Goal: Task Accomplishment & Management: Use online tool/utility

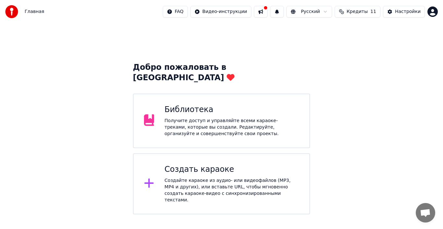
click at [200, 177] on div "Создайте караоке из аудио- или видеофайлов (MP3, MP4 и других), или вставьте UR…" at bounding box center [231, 190] width 135 height 26
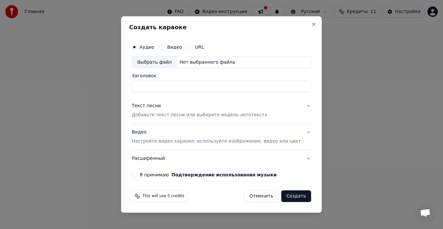
click at [171, 63] on div "Выбрать файл" at bounding box center [154, 62] width 45 height 12
type input "**********"
click at [182, 117] on p "Добавьте текст песни или выберите модель автотекста" at bounding box center [200, 115] width 136 height 6
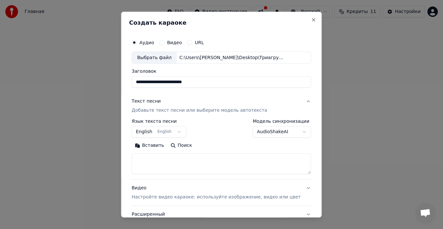
click at [170, 128] on button "English English" at bounding box center [159, 132] width 54 height 12
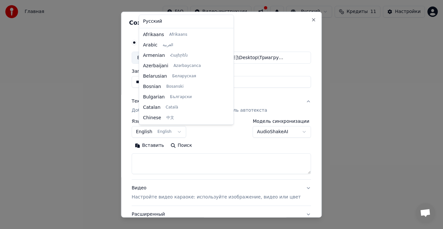
click at [167, 134] on button "English English" at bounding box center [159, 132] width 54 height 12
select select "**"
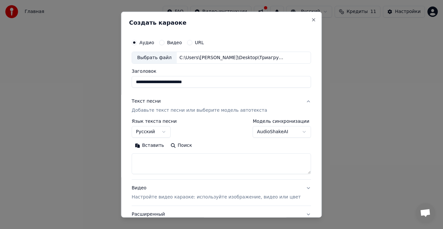
click at [166, 160] on textarea at bounding box center [221, 163] width 179 height 21
paste textarea "**********"
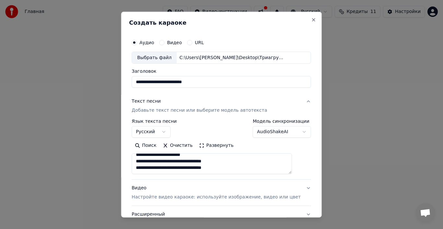
scroll to position [144, 0]
paste textarea "**********"
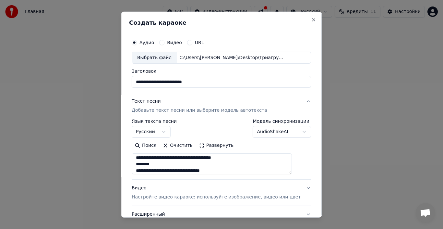
scroll to position [190, 0]
click at [216, 146] on button "Развернуть" at bounding box center [216, 145] width 41 height 10
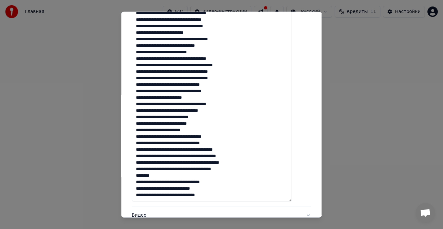
scroll to position [227, 0]
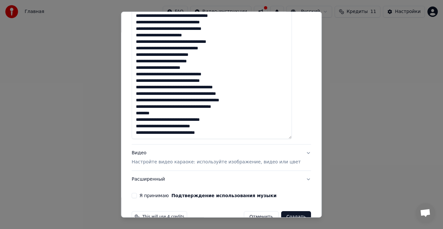
drag, startPoint x: 234, startPoint y: 135, endPoint x: 143, endPoint y: 88, distance: 102.7
click at [143, 88] on textarea at bounding box center [212, 32] width 160 height 213
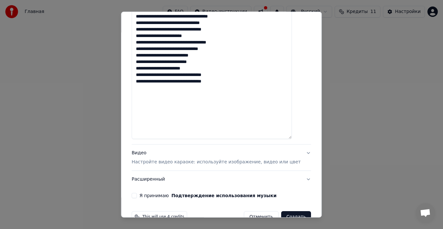
scroll to position [228, 0]
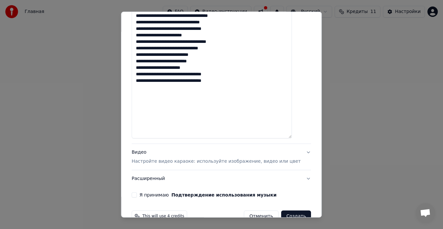
paste textarea "**********"
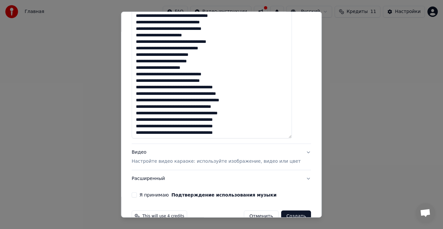
scroll to position [4, 0]
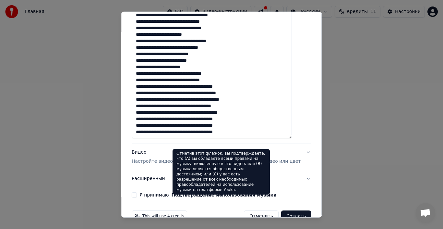
paste textarea "**********"
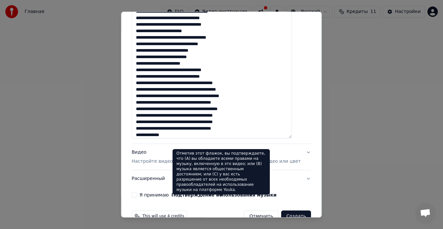
scroll to position [153, 0]
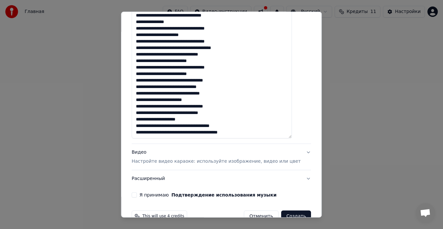
paste textarea "**********"
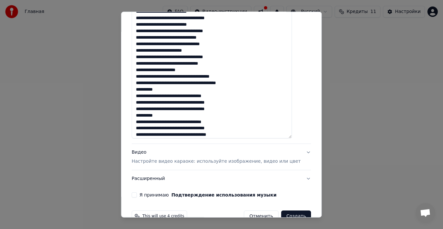
scroll to position [212, 0]
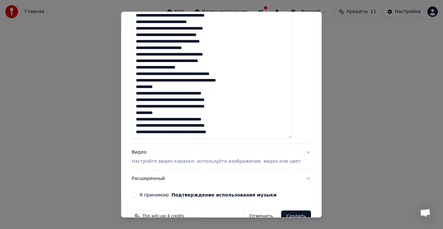
paste textarea "**********"
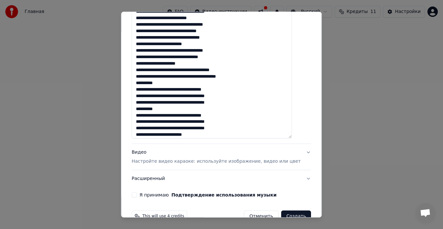
scroll to position [238, 0]
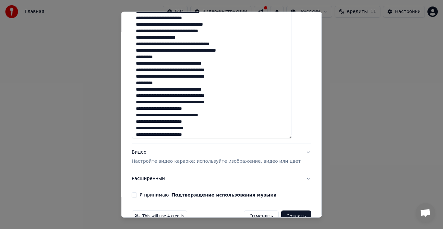
type textarea "**********"
click at [200, 160] on p "Настройте видео караоке: используйте изображение, видео или цвет" at bounding box center [216, 161] width 169 height 6
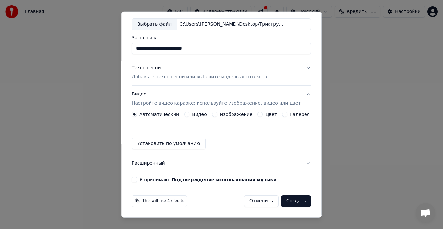
scroll to position [33, 0]
click at [299, 67] on button "Текст песни Добавьте текст песни или выберите модель автотекста" at bounding box center [221, 72] width 179 height 26
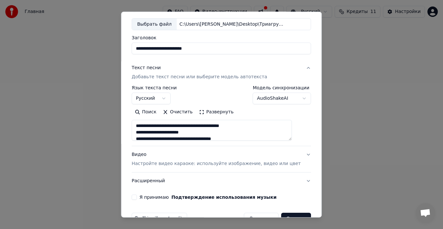
click at [299, 67] on button "Текст песни Добавьте текст песни или выберите модель автотекста" at bounding box center [221, 72] width 179 height 26
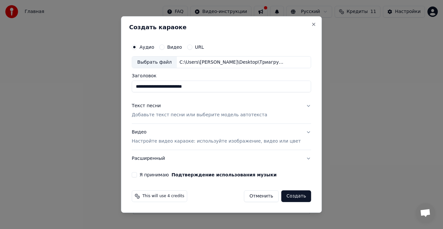
click at [300, 130] on button "Видео Настройте видео караоке: используйте изображение, видео или цвет" at bounding box center [221, 137] width 179 height 26
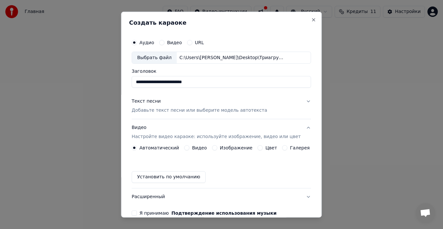
click at [224, 145] on label "Изображение" at bounding box center [236, 147] width 33 height 5
click at [217, 145] on button "Изображение" at bounding box center [214, 147] width 5 height 5
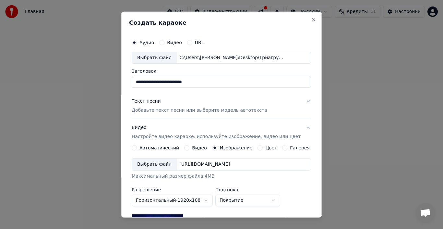
click at [165, 166] on div "Выбрать файл" at bounding box center [154, 164] width 45 height 12
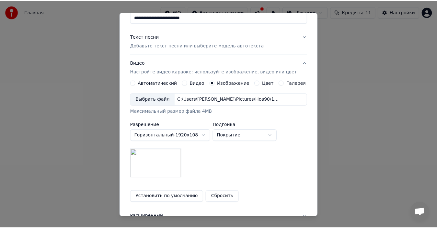
scroll to position [118, 0]
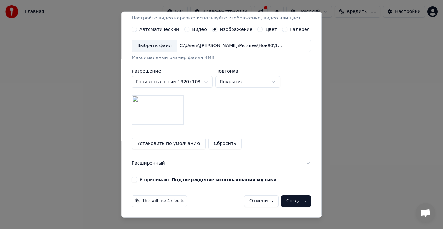
click at [136, 177] on button "Я принимаю Подтверждение использования музыки" at bounding box center [134, 179] width 5 height 5
click at [288, 201] on button "Создать" at bounding box center [296, 201] width 30 height 12
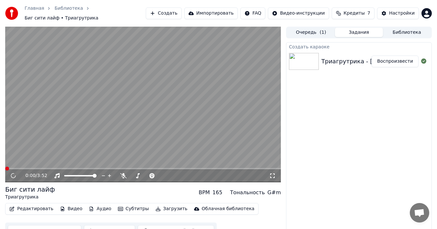
click at [15, 173] on icon at bounding box center [13, 175] width 8 height 8
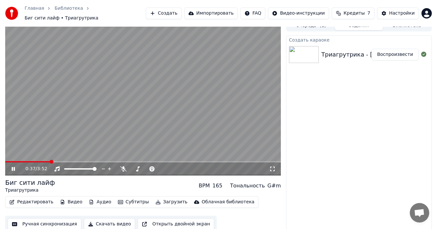
scroll to position [7, 0]
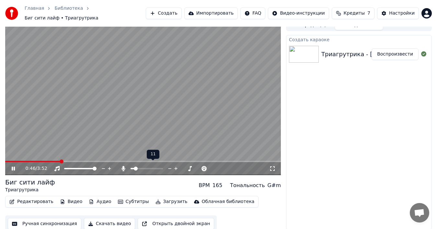
click at [138, 166] on span at bounding box center [136, 168] width 4 height 4
click at [131, 166] on span at bounding box center [133, 168] width 4 height 4
click at [163, 167] on span at bounding box center [161, 168] width 4 height 4
click at [132, 166] on span at bounding box center [134, 168] width 4 height 4
click at [131, 167] on span at bounding box center [133, 168] width 4 height 4
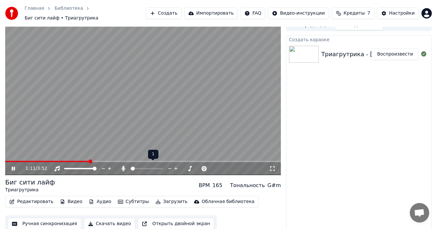
click at [131, 166] on span at bounding box center [133, 168] width 4 height 4
drag, startPoint x: 12, startPoint y: 156, endPoint x: 0, endPoint y: 156, distance: 11.7
click at [0, 156] on div "1:23 / 3:52 Биг сити лайф Триагрутрика BPM 165 Тональность G#m Редактировать Ви…" at bounding box center [218, 125] width 437 height 212
click at [5, 160] on span at bounding box center [6, 160] width 2 height 1
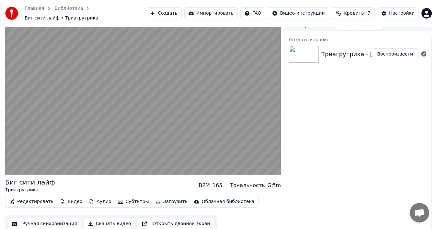
click at [56, 221] on button "Ручная синхронизация" at bounding box center [45, 224] width 74 height 12
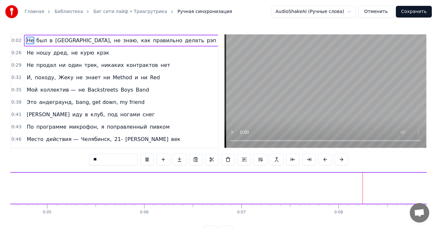
click at [49, 40] on span "в" at bounding box center [51, 40] width 4 height 7
click at [28, 39] on span "Не" at bounding box center [30, 40] width 8 height 7
type input "**"
click at [226, 160] on button at bounding box center [228, 159] width 14 height 12
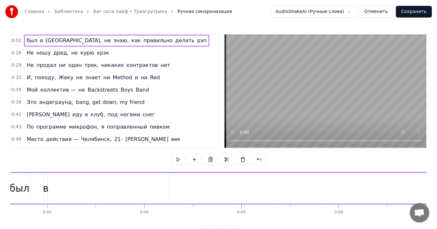
drag, startPoint x: 156, startPoint y: 41, endPoint x: 40, endPoint y: 41, distance: 116.7
click at [40, 41] on div "был в [GEOGRAPHIC_DATA], не знаю, как правильно делать рэп" at bounding box center [116, 41] width 185 height 12
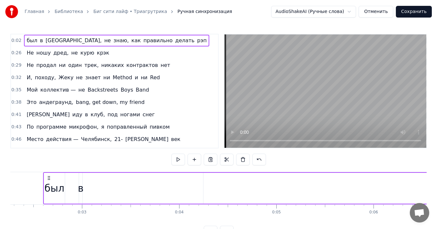
drag, startPoint x: 18, startPoint y: 40, endPoint x: 113, endPoint y: 43, distance: 94.4
click at [111, 43] on div "0:02 был в [GEOGRAPHIC_DATA], не знаю, как правильно делать рэп" at bounding box center [114, 40] width 207 height 12
click at [34, 39] on span "был" at bounding box center [32, 40] width 12 height 7
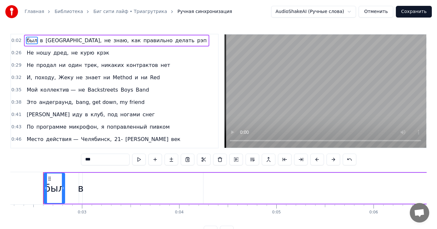
click at [48, 41] on span "[GEOGRAPHIC_DATA]," at bounding box center [73, 40] width 57 height 7
type input "********"
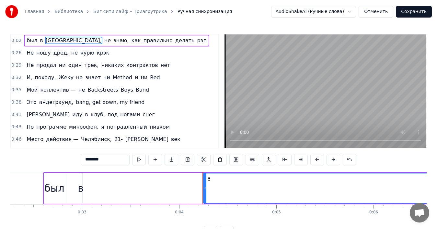
click at [35, 41] on div "был в [GEOGRAPHIC_DATA], не знаю, как правильно делать рэп" at bounding box center [116, 41] width 185 height 12
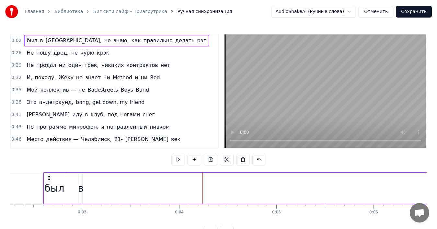
click at [28, 41] on span "был" at bounding box center [32, 40] width 12 height 7
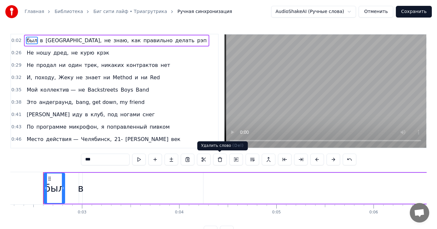
click at [219, 159] on button at bounding box center [220, 159] width 14 height 12
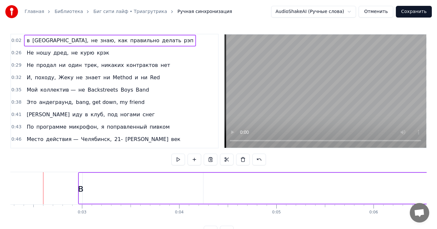
click at [219, 159] on div at bounding box center [218, 159] width 95 height 12
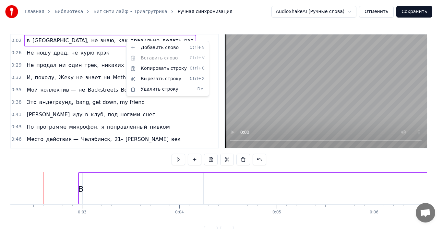
click at [28, 40] on html "Главная Библиотека [GEOGRAPHIC_DATA] • Триагрутрика Ручная синхронизация AudioS…" at bounding box center [221, 123] width 443 height 247
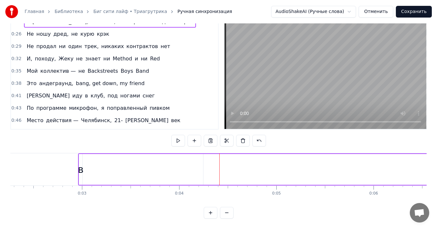
scroll to position [0, 0]
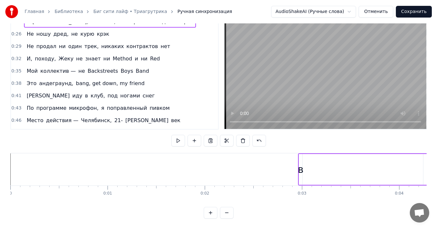
click at [227, 210] on button at bounding box center [227, 213] width 14 height 12
click at [227, 212] on button at bounding box center [227, 213] width 14 height 12
click at [227, 212] on div at bounding box center [219, 213] width 30 height 12
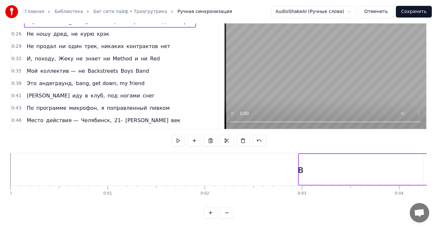
click at [227, 212] on div at bounding box center [219, 213] width 30 height 12
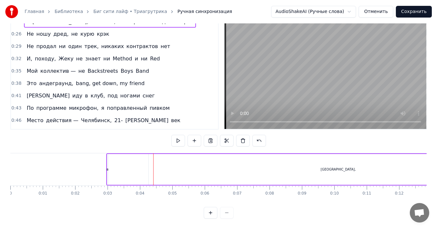
click at [222, 214] on div at bounding box center [219, 213] width 30 height 12
click at [224, 213] on div at bounding box center [219, 213] width 30 height 12
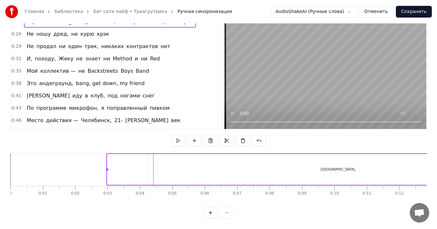
click at [224, 213] on div at bounding box center [219, 213] width 30 height 12
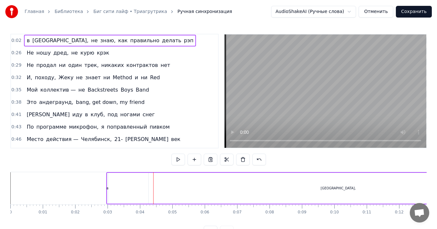
click at [22, 39] on div "0:02 в [GEOGRAPHIC_DATA], не знаю, как правильно делать рэп" at bounding box center [114, 40] width 207 height 12
click at [26, 41] on span "в" at bounding box center [28, 40] width 4 height 7
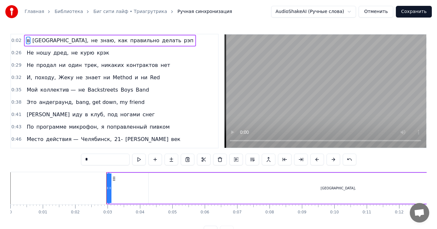
drag, startPoint x: 108, startPoint y: 189, endPoint x: 128, endPoint y: 190, distance: 20.2
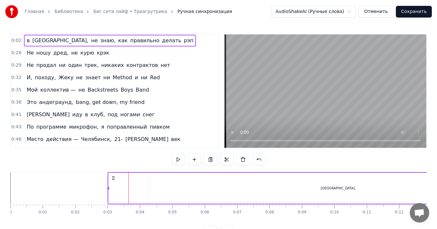
click at [26, 41] on span "в" at bounding box center [28, 40] width 4 height 7
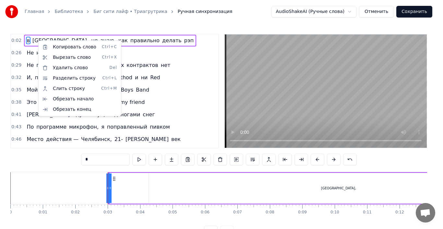
click at [30, 40] on html "Главная Библиотека [GEOGRAPHIC_DATA] • Триагрутрика Ручная синхронизация AudioS…" at bounding box center [221, 123] width 443 height 247
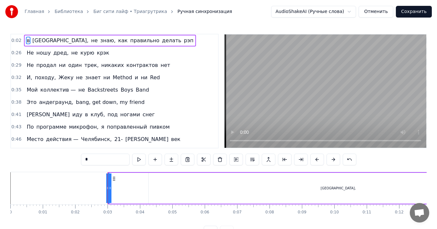
click at [33, 41] on span "[GEOGRAPHIC_DATA]," at bounding box center [60, 40] width 57 height 7
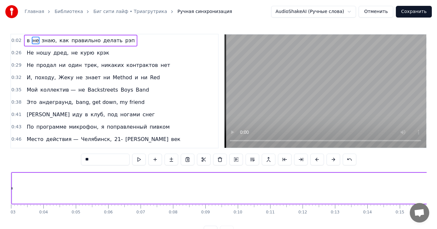
click at [27, 41] on span "в" at bounding box center [28, 40] width 4 height 7
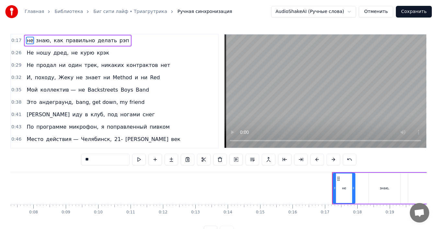
scroll to position [0, 525]
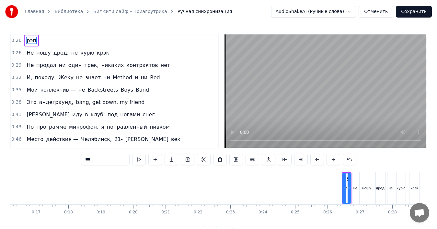
type input "**"
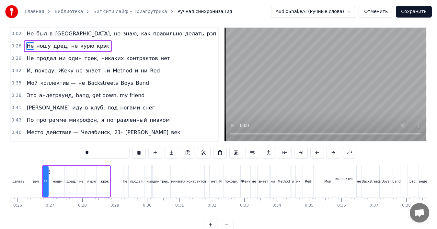
scroll to position [0, 0]
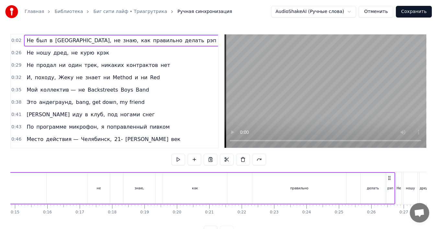
scroll to position [0, 331]
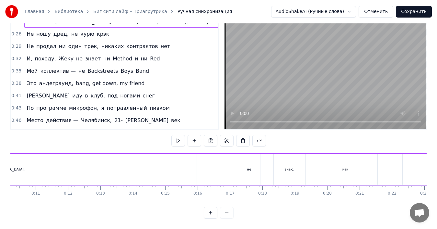
click at [74, 171] on div "[GEOGRAPHIC_DATA]," at bounding box center [6, 169] width 379 height 31
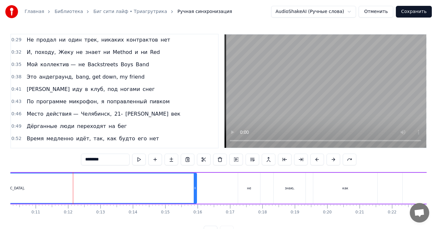
scroll to position [0, 0]
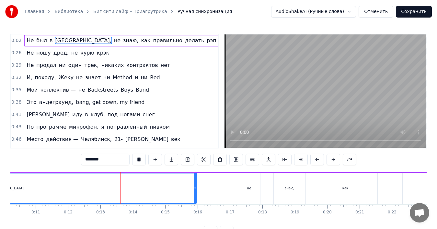
click at [29, 41] on span "Не" at bounding box center [30, 40] width 8 height 7
type input "**"
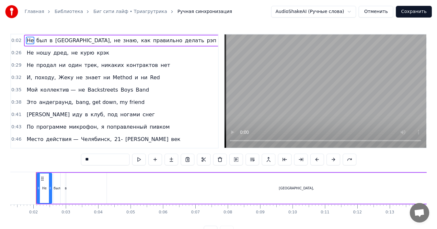
scroll to position [0, 35]
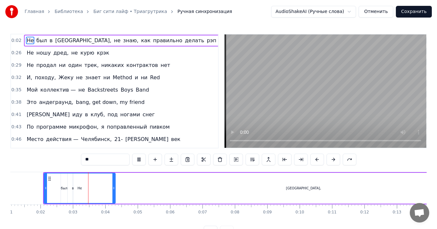
drag, startPoint x: 58, startPoint y: 188, endPoint x: 115, endPoint y: 185, distance: 56.5
click at [115, 185] on icon at bounding box center [113, 187] width 3 height 5
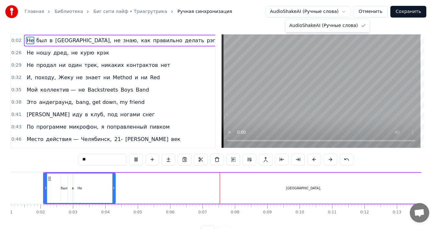
click at [349, 12] on html "Главная Библиотека [GEOGRAPHIC_DATA] • Триагрутрика Ручная синхронизация AudioS…" at bounding box center [218, 123] width 437 height 247
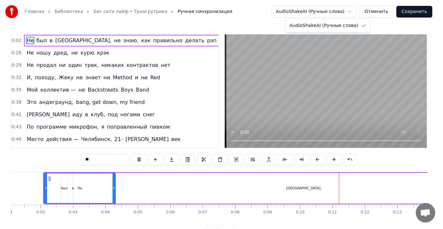
click at [198, 134] on html "Главная Библиотека [GEOGRAPHIC_DATA] • Триагрутрика Ручная синхронизация AudioS…" at bounding box center [221, 123] width 443 height 247
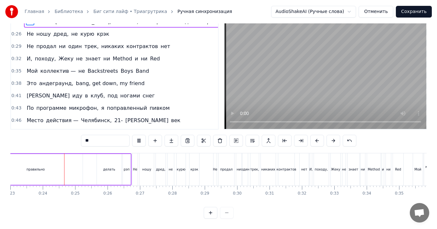
scroll to position [0, 747]
click at [427, 10] on button "Сохранить" at bounding box center [414, 12] width 36 height 12
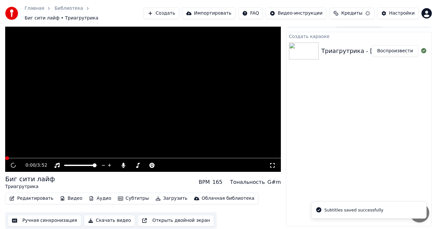
scroll to position [7, 0]
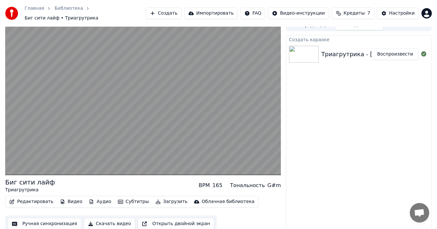
click at [91, 198] on button "Аудио" at bounding box center [100, 201] width 28 height 9
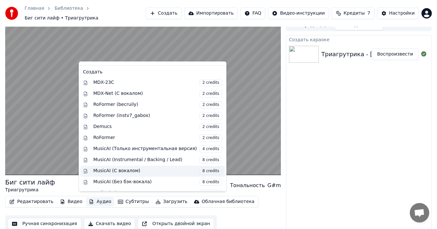
scroll to position [66, 0]
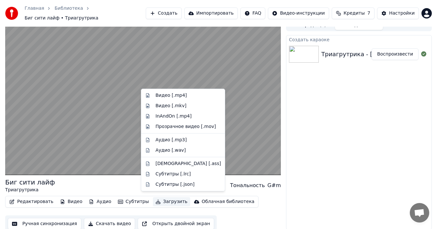
click at [336, 192] on div "Создать караоке Триагрутрика - [GEOGRAPHIC_DATA]" at bounding box center [359, 132] width 146 height 194
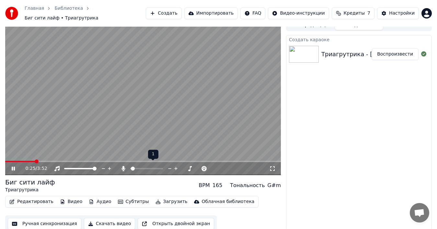
drag, startPoint x: 130, startPoint y: 165, endPoint x: 124, endPoint y: 166, distance: 6.6
click at [124, 166] on div at bounding box center [149, 168] width 59 height 6
click at [131, 166] on span at bounding box center [133, 168] width 4 height 4
click at [13, 166] on icon at bounding box center [17, 168] width 15 height 5
click at [36, 198] on button "Редактировать" at bounding box center [31, 201] width 49 height 9
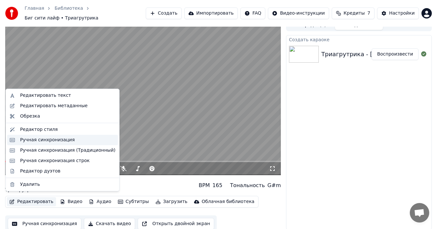
click at [51, 139] on div "Ручная синхронизация" at bounding box center [47, 139] width 55 height 6
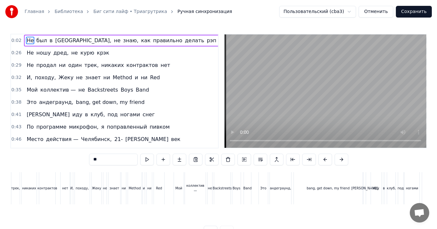
scroll to position [0, 1028]
click at [136, 14] on link "Биг сити лайф • Триагрутрика" at bounding box center [130, 11] width 74 height 6
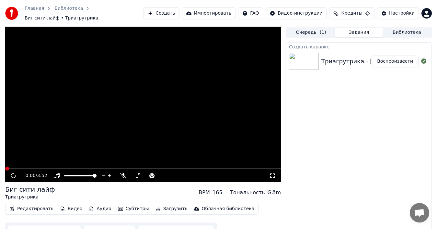
click at [38, 205] on button "Редактировать" at bounding box center [31, 208] width 49 height 9
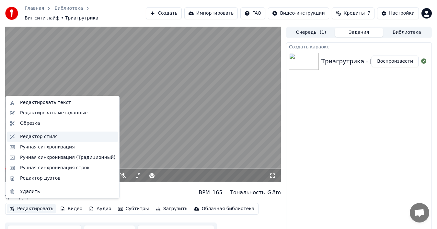
click at [41, 138] on div "Редактор стиля" at bounding box center [39, 136] width 38 height 6
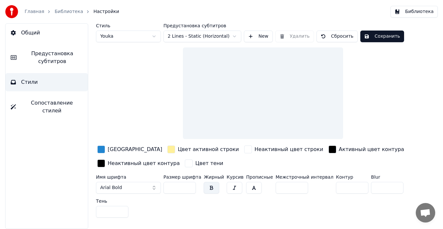
click at [100, 11] on span "Настройки" at bounding box center [106, 11] width 26 height 6
click at [57, 10] on link "Библиотека" at bounding box center [68, 11] width 29 height 6
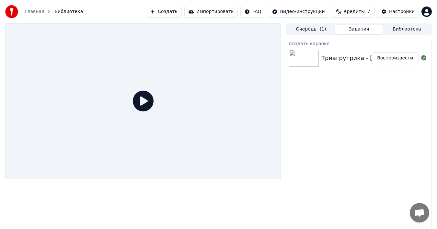
click at [334, 62] on div "Триагрутрика - [GEOGRAPHIC_DATA]" at bounding box center [377, 57] width 110 height 9
click at [312, 58] on img at bounding box center [304, 58] width 30 height 17
click at [384, 60] on button "Воспроизвести" at bounding box center [395, 58] width 47 height 12
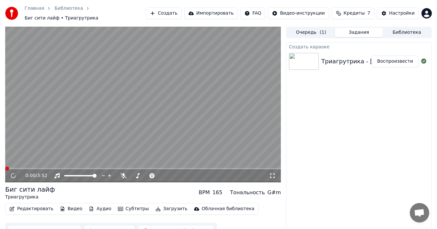
click at [14, 173] on icon at bounding box center [13, 175] width 8 height 9
click at [27, 207] on button "Редактировать" at bounding box center [31, 208] width 49 height 9
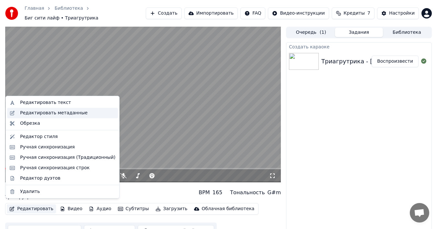
click at [38, 114] on div "Редактировать метаданные" at bounding box center [53, 113] width 67 height 6
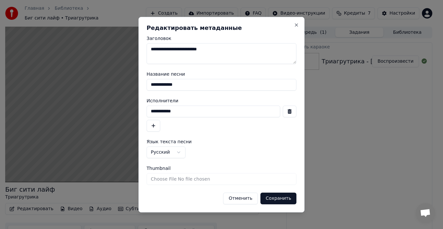
click at [245, 197] on button "Отменить" at bounding box center [240, 198] width 35 height 12
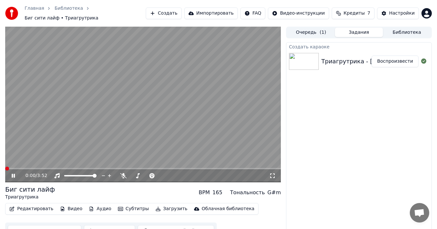
click at [12, 173] on icon at bounding box center [13, 175] width 3 height 4
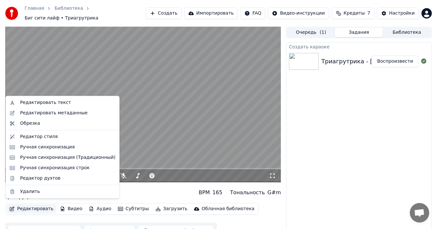
click at [32, 207] on button "Редактировать" at bounding box center [31, 208] width 49 height 9
click at [37, 180] on div "Редактор дуэтов" at bounding box center [40, 178] width 40 height 6
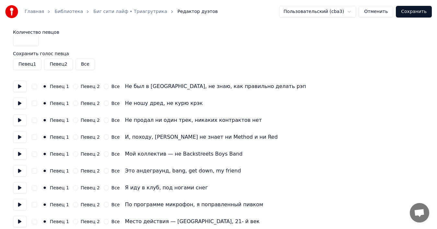
click at [19, 86] on button at bounding box center [20, 86] width 14 height 12
click at [83, 62] on button "Все" at bounding box center [85, 64] width 19 height 12
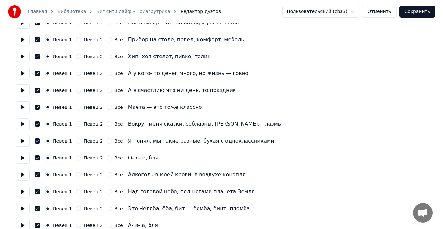
scroll to position [940, 0]
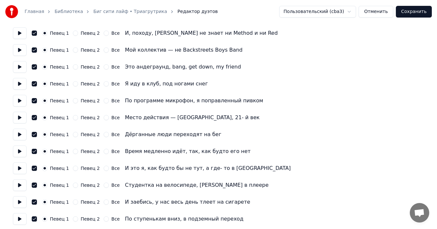
scroll to position [0, 0]
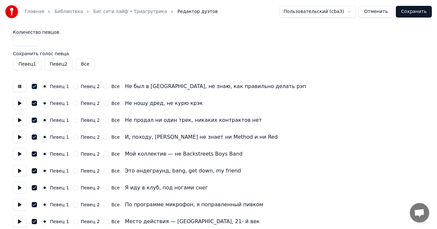
click at [62, 65] on button "Певец 2" at bounding box center [58, 64] width 29 height 12
click at [23, 89] on button at bounding box center [20, 86] width 14 height 12
click at [23, 85] on button at bounding box center [20, 86] width 14 height 12
click at [18, 105] on button at bounding box center [20, 103] width 14 height 12
click at [21, 85] on button at bounding box center [20, 86] width 14 height 12
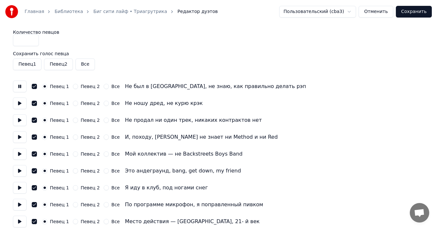
click at [22, 124] on button at bounding box center [20, 120] width 14 height 12
click at [22, 137] on button at bounding box center [20, 137] width 14 height 12
click at [62, 64] on button "Певец 2" at bounding box center [58, 64] width 29 height 12
click at [24, 189] on button at bounding box center [20, 188] width 14 height 12
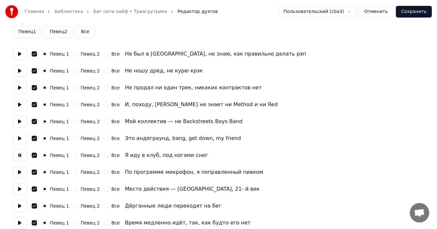
click at [74, 156] on button "Певец 2" at bounding box center [75, 154] width 5 height 5
click at [20, 156] on button at bounding box center [20, 155] width 14 height 12
click at [44, 154] on button "Певец 1" at bounding box center [44, 154] width 5 height 5
click at [27, 157] on div "Певец 1 Певец 2 Все Я иду в клуб, под ногами снег" at bounding box center [218, 155] width 411 height 12
drag, startPoint x: 23, startPoint y: 157, endPoint x: 375, endPoint y: 6, distance: 383.0
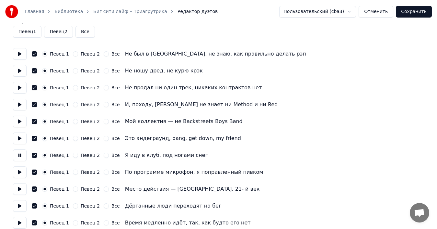
click at [23, 156] on button at bounding box center [20, 155] width 14 height 12
click at [370, 14] on button "Отменить" at bounding box center [376, 12] width 35 height 12
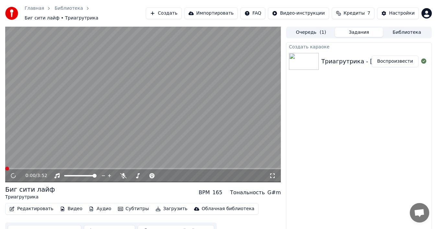
click at [19, 209] on button "Редактировать" at bounding box center [31, 208] width 49 height 9
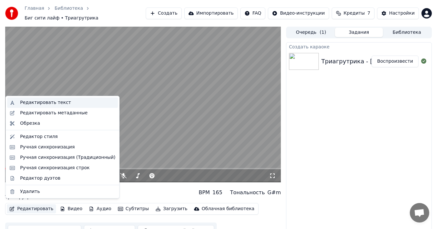
click at [32, 102] on div "Редактировать текст" at bounding box center [45, 102] width 51 height 6
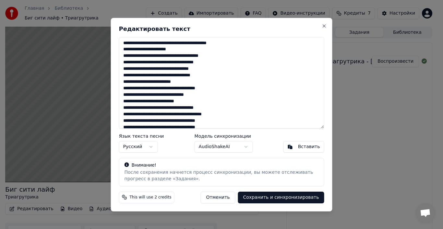
click at [205, 148] on body "Главная Библиотека [GEOGRAPHIC_DATA] • Триагрутрика Создать Импортировать FAQ В…" at bounding box center [218, 114] width 437 height 229
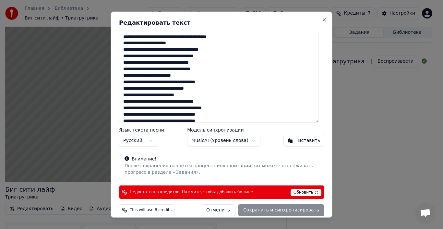
click at [224, 143] on body "Главная Библиотека [GEOGRAPHIC_DATA] • Триагрутрика Создать Импортировать FAQ В…" at bounding box center [218, 114] width 437 height 229
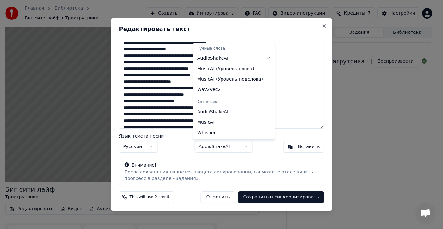
click at [220, 149] on body "Главная Библиотека [GEOGRAPHIC_DATA] • Триагрутрика Создать Импортировать FAQ В…" at bounding box center [218, 114] width 437 height 229
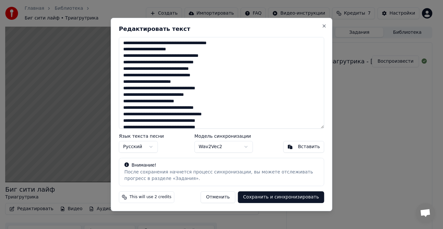
click at [220, 149] on button "Wav2Vec2" at bounding box center [224, 147] width 58 height 12
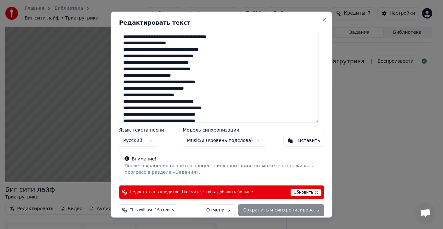
click at [209, 138] on body "Главная Библиотека [GEOGRAPHIC_DATA] • Триагрутрика Создать Импортировать FAQ В…" at bounding box center [218, 114] width 437 height 229
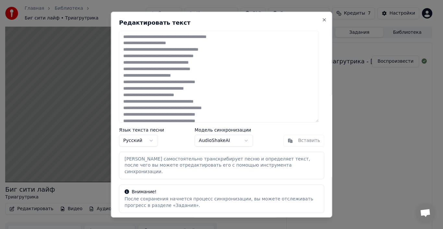
scroll to position [14, 0]
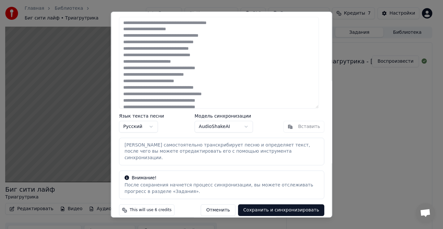
click at [213, 123] on body "Главная Библиотека [GEOGRAPHIC_DATA] • Триагрутрика Создать Импортировать FAQ В…" at bounding box center [218, 114] width 437 height 229
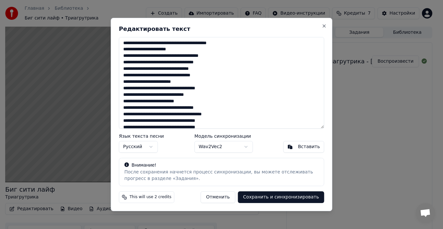
scroll to position [0, 0]
click at [213, 146] on button "Wav2Vec2" at bounding box center [224, 147] width 58 height 12
click at [324, 27] on button "Close" at bounding box center [324, 25] width 5 height 5
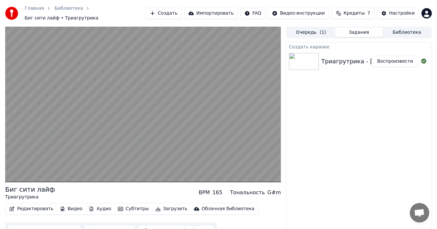
click at [426, 12] on html "Главная Библиотека [GEOGRAPHIC_DATA] • Триагрутрика Создать Импортировать FAQ В…" at bounding box center [218, 114] width 437 height 229
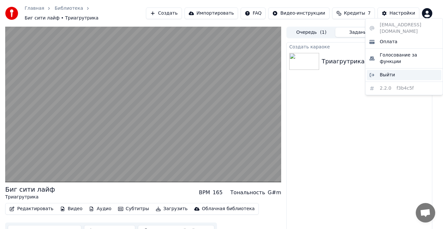
click at [396, 70] on div "Выйти" at bounding box center [404, 75] width 75 height 10
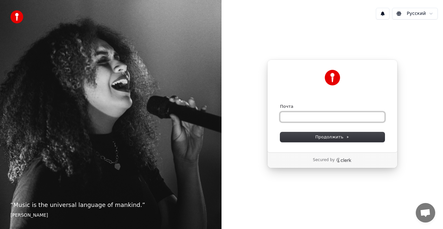
click at [312, 120] on input "Почта" at bounding box center [332, 117] width 104 height 10
paste input "**********"
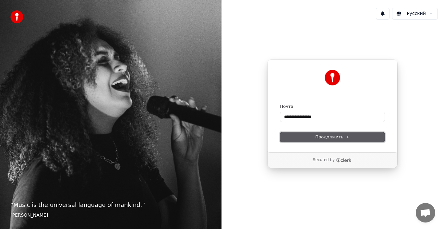
click at [327, 139] on span "Продолжить" at bounding box center [332, 137] width 34 height 6
type input "**********"
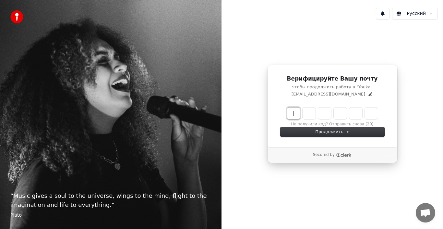
paste input "******"
type input "******"
